Goal: Task Accomplishment & Management: Manage account settings

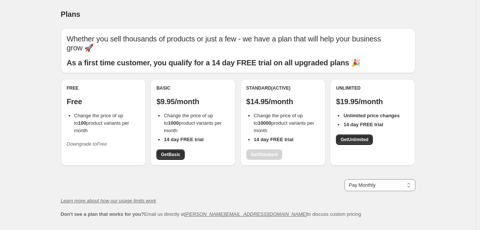
click at [78, 113] on span "Change the price of up to 100 product variants per month" at bounding box center [101, 123] width 55 height 21
click at [80, 98] on p "Free" at bounding box center [103, 101] width 73 height 9
click at [82, 141] on icon "Downgrade to Free" at bounding box center [87, 144] width 40 height 6
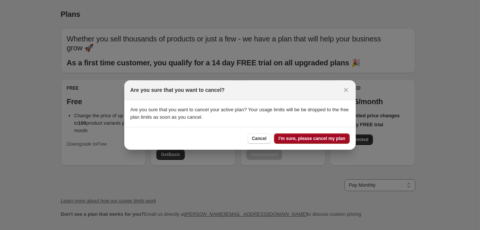
click at [304, 135] on button "I'm sure, please cancel my plan" at bounding box center [312, 138] width 76 height 10
